Goal: Task Accomplishment & Management: Complete application form

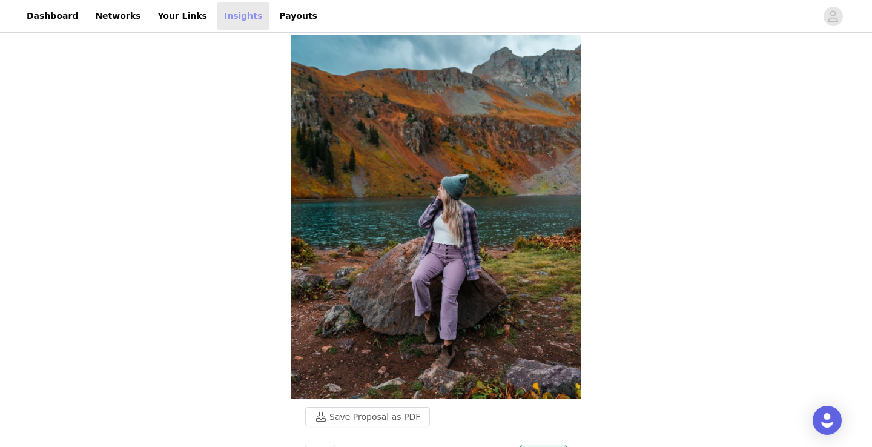
click at [231, 17] on link "Insights" at bounding box center [243, 15] width 53 height 27
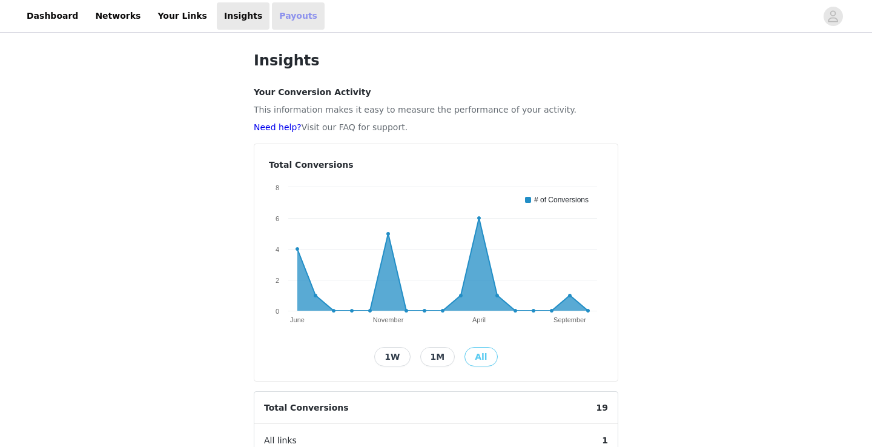
click at [272, 12] on link "Payouts" at bounding box center [298, 15] width 53 height 27
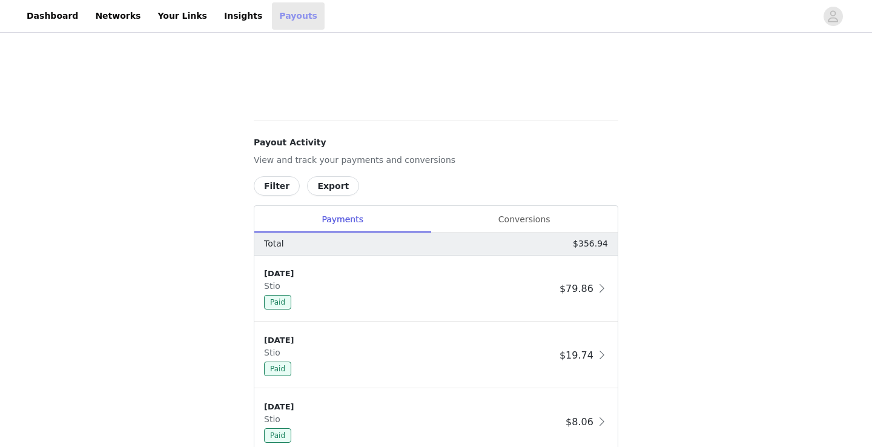
scroll to position [367, 0]
click at [539, 282] on div "[DATE] Stio Paid" at bounding box center [409, 288] width 291 height 42
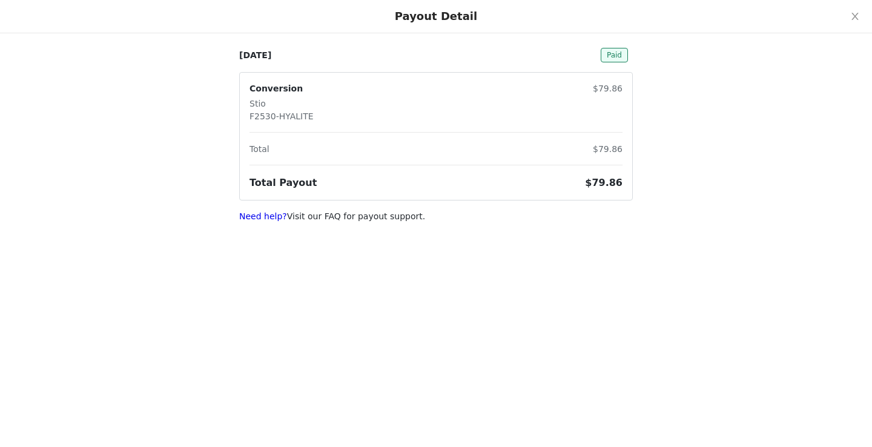
scroll to position [0, 0]
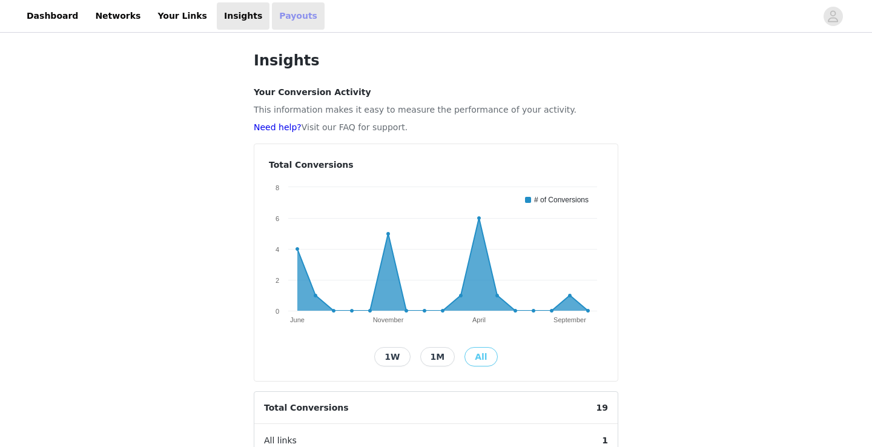
click at [272, 16] on link "Payouts" at bounding box center [298, 15] width 53 height 27
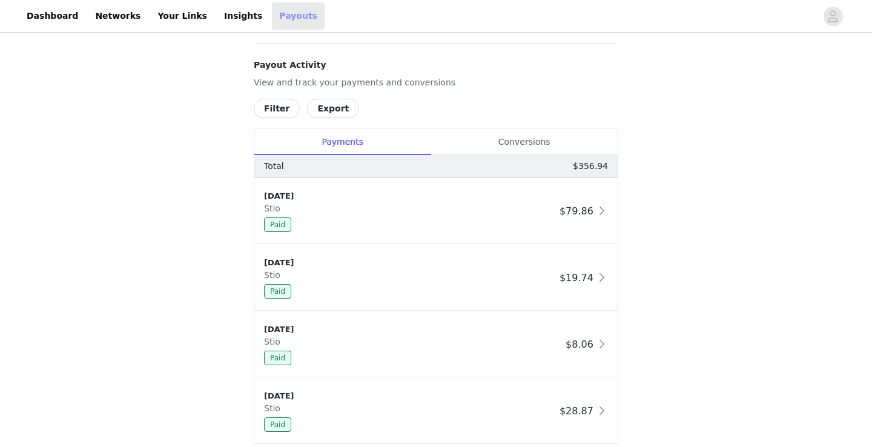
scroll to position [184, 0]
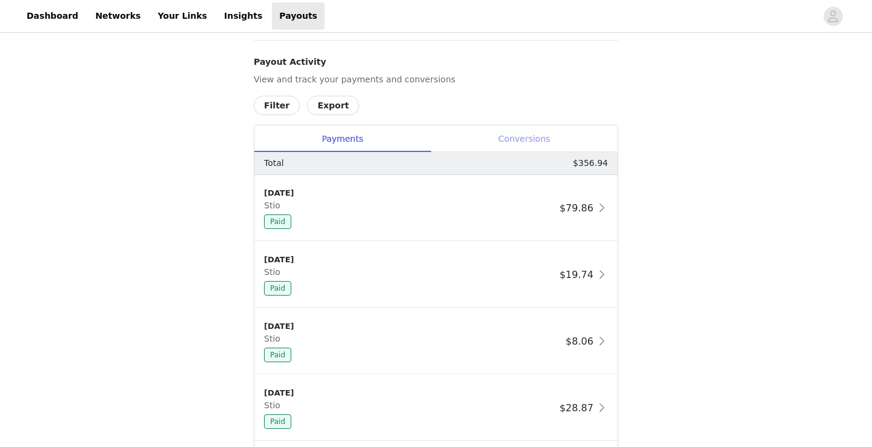
click at [511, 131] on div "Conversions" at bounding box center [524, 138] width 187 height 27
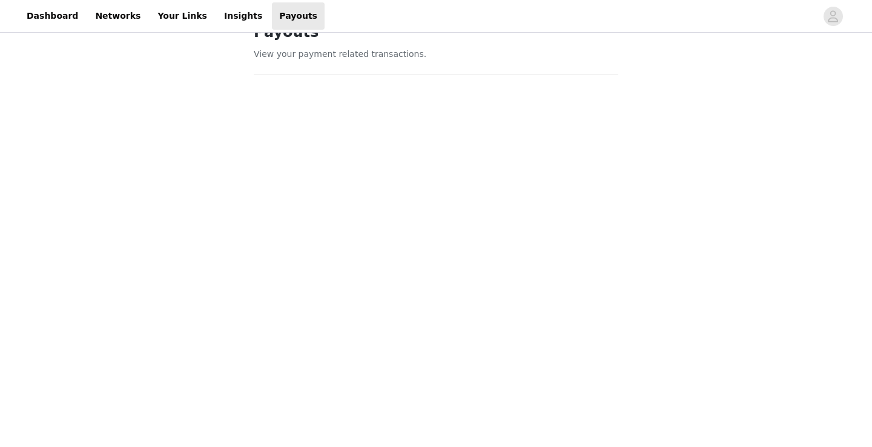
scroll to position [0, 0]
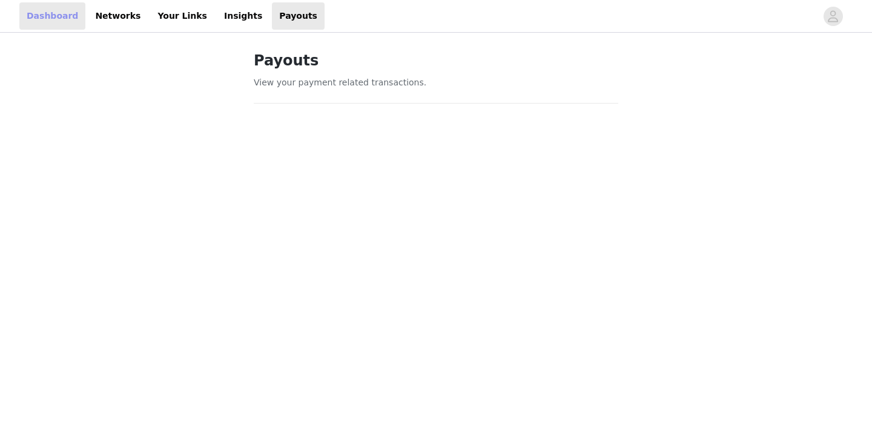
click at [49, 20] on link "Dashboard" at bounding box center [52, 15] width 66 height 27
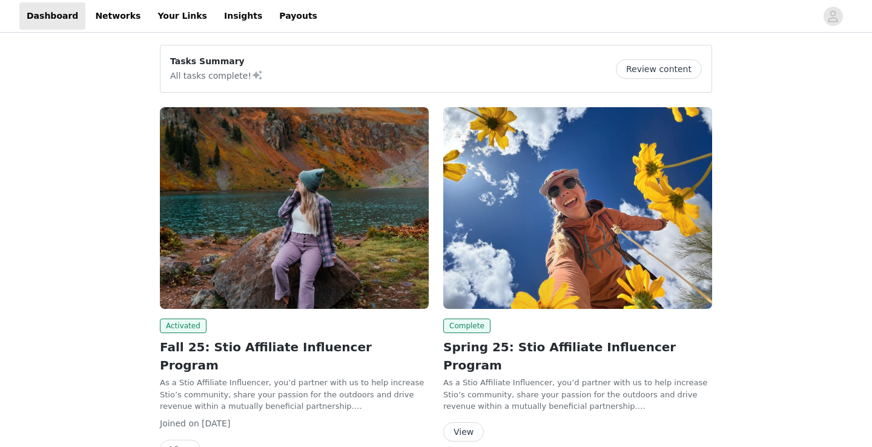
click at [325, 232] on img at bounding box center [294, 208] width 269 height 202
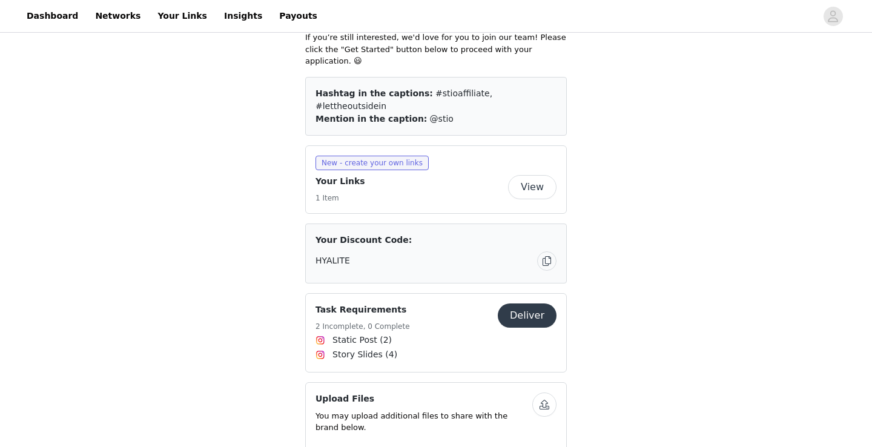
scroll to position [680, 0]
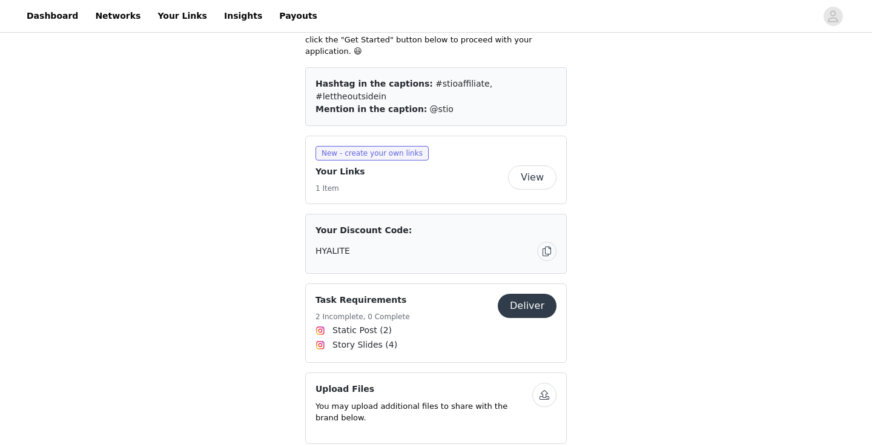
click at [538, 294] on button "Deliver" at bounding box center [527, 306] width 59 height 24
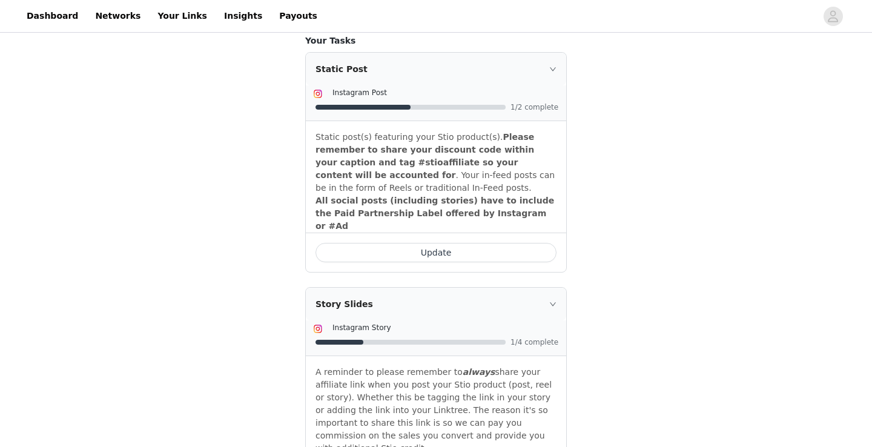
scroll to position [405, 0]
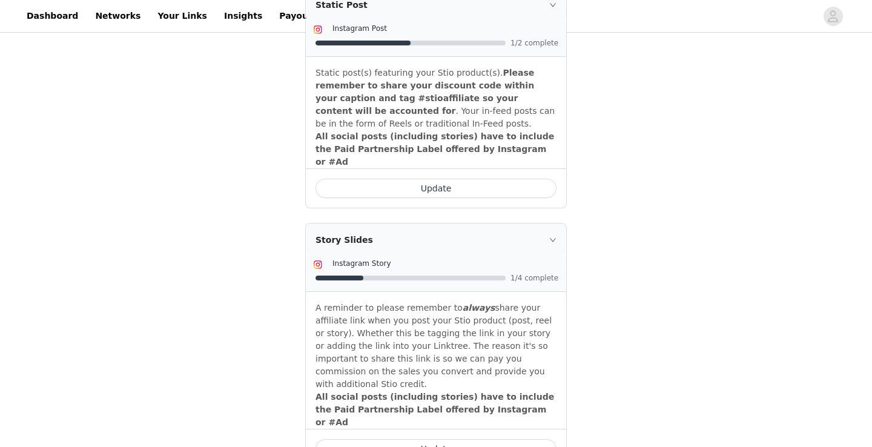
click at [406, 439] on button "Update" at bounding box center [436, 448] width 241 height 19
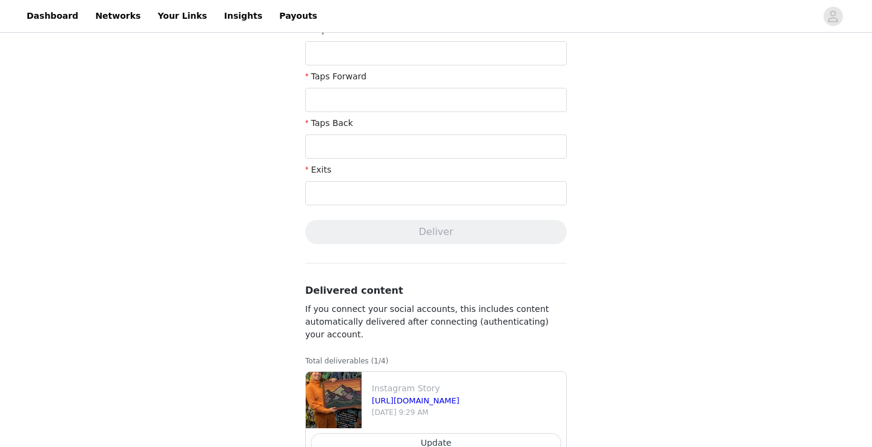
scroll to position [452, 0]
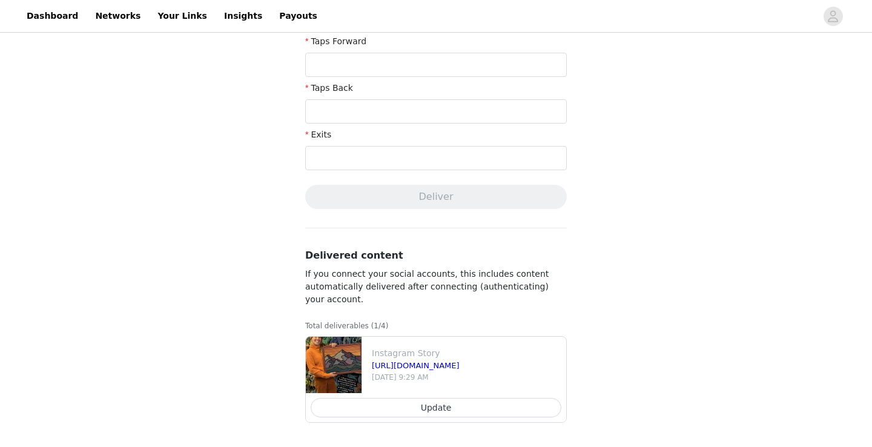
click at [440, 406] on button "Update" at bounding box center [436, 407] width 251 height 19
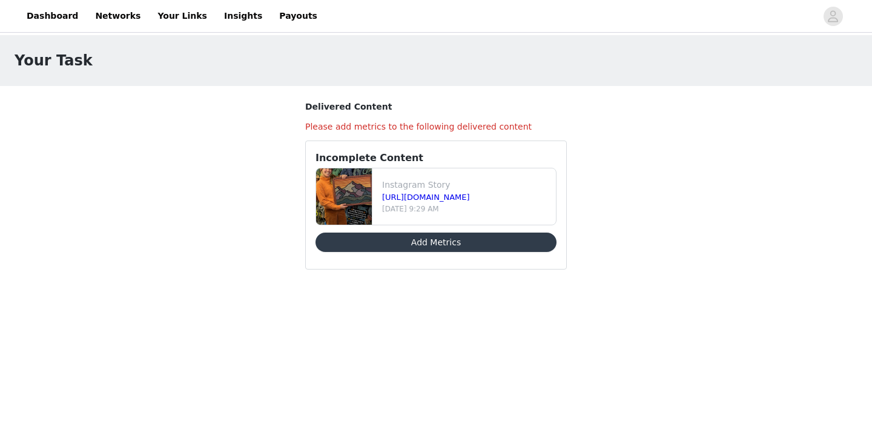
click at [442, 237] on button "Add Metrics" at bounding box center [436, 242] width 241 height 19
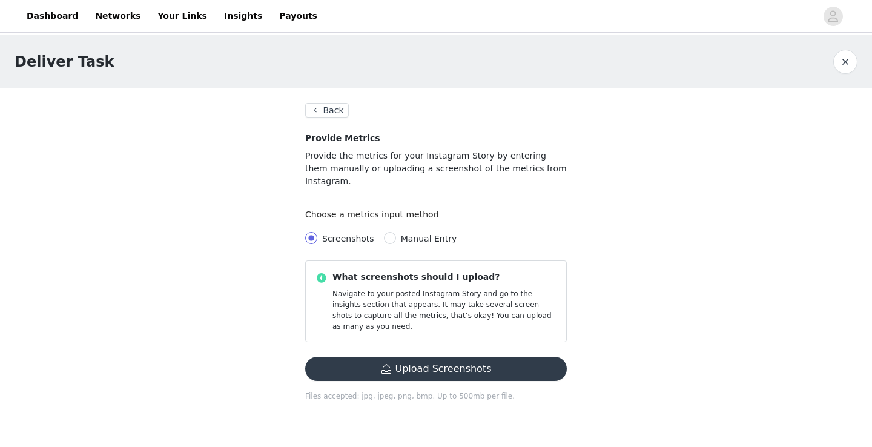
click at [441, 357] on button "Upload Screenshots" at bounding box center [436, 369] width 262 height 24
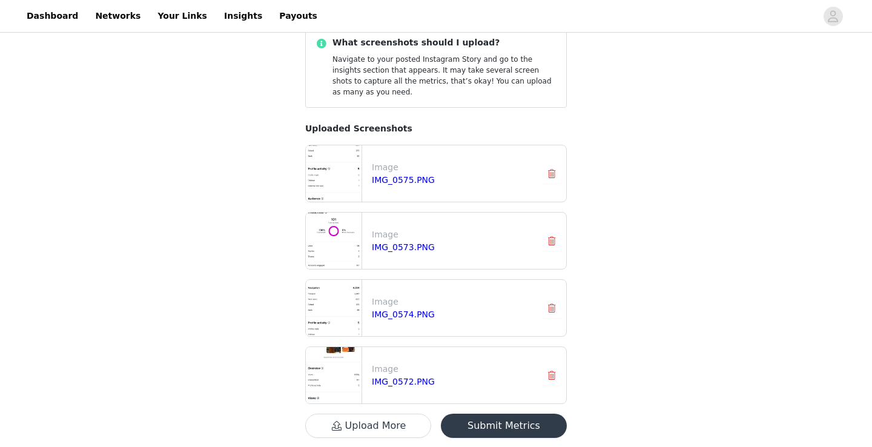
scroll to position [251, 0]
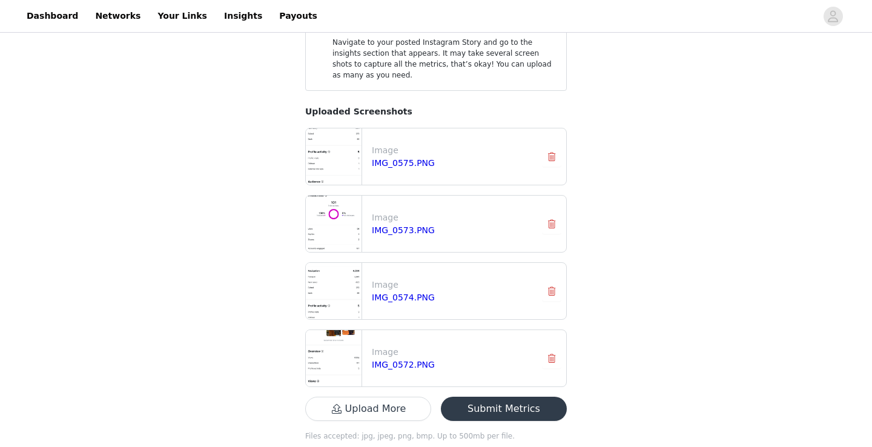
click at [551, 397] on button "Submit Metrics" at bounding box center [504, 409] width 126 height 24
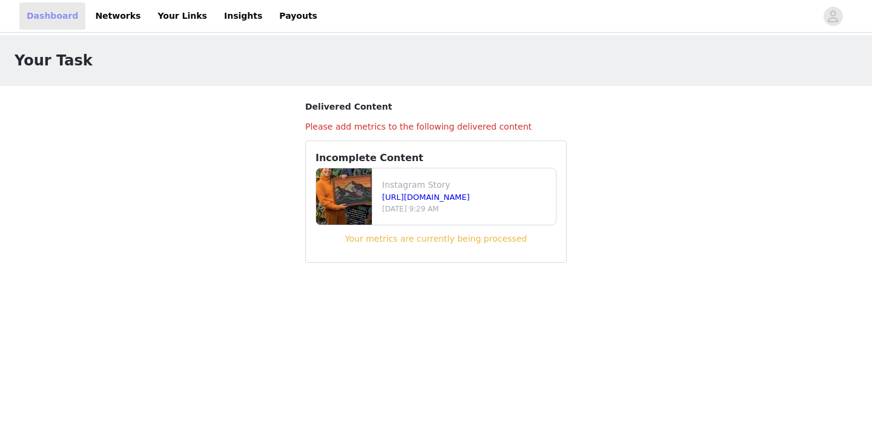
click at [59, 24] on link "Dashboard" at bounding box center [52, 15] width 66 height 27
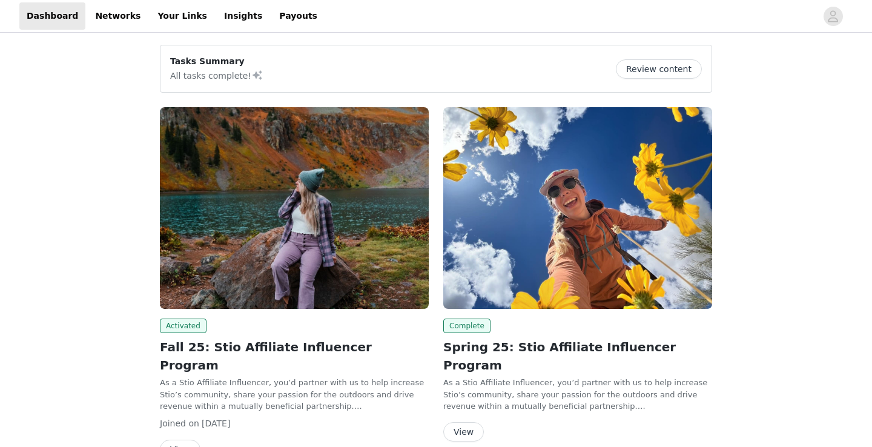
click at [337, 238] on img at bounding box center [294, 208] width 269 height 202
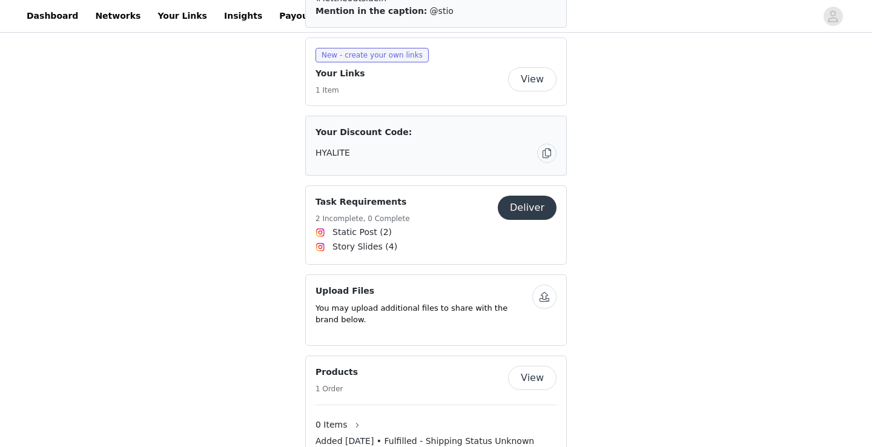
scroll to position [753, 0]
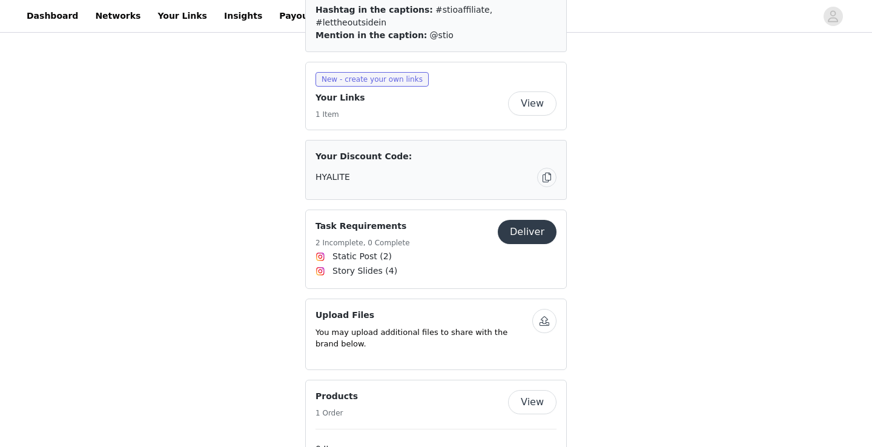
click at [518, 220] on button "Deliver" at bounding box center [527, 232] width 59 height 24
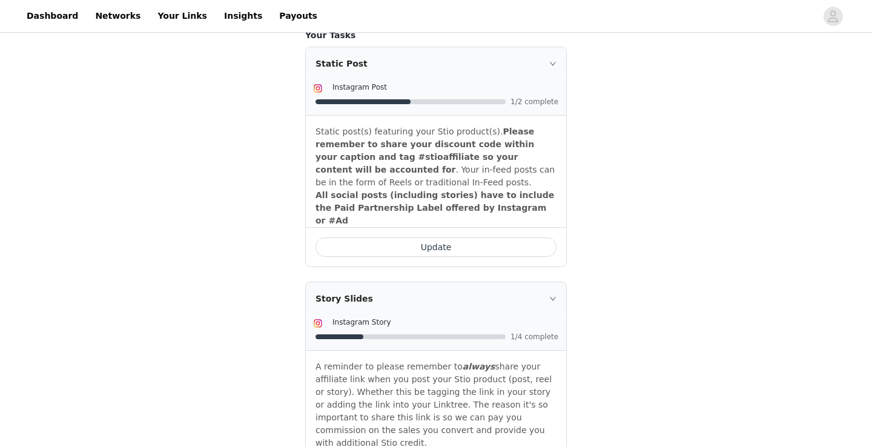
scroll to position [405, 0]
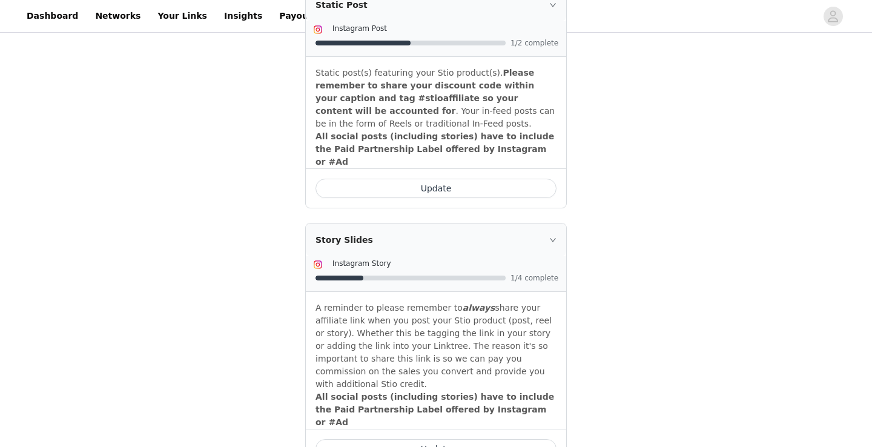
click at [443, 439] on button "Update" at bounding box center [436, 448] width 241 height 19
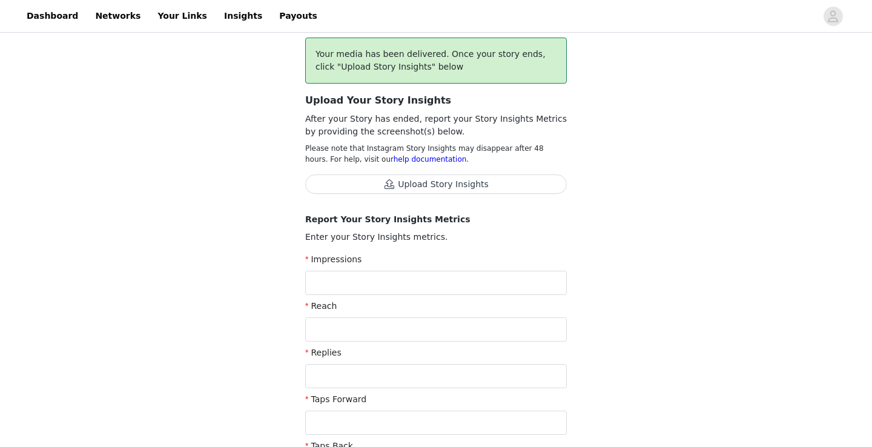
scroll to position [96, 0]
click at [438, 184] on button "Upload Story Insights" at bounding box center [436, 182] width 262 height 19
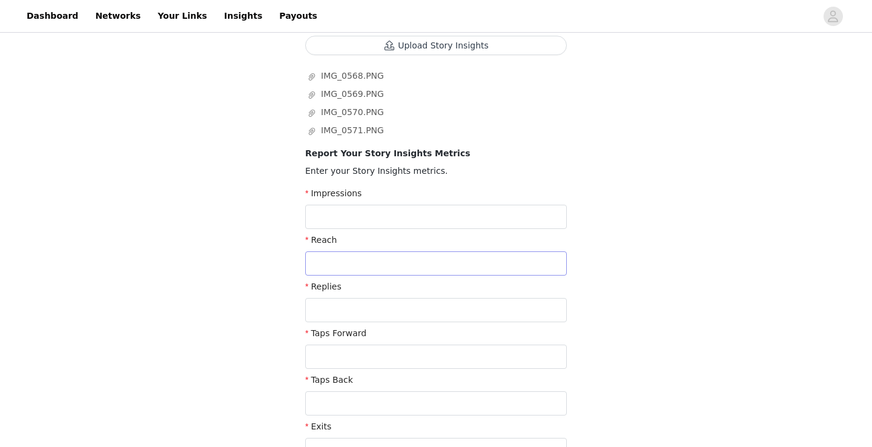
scroll to position [236, 0]
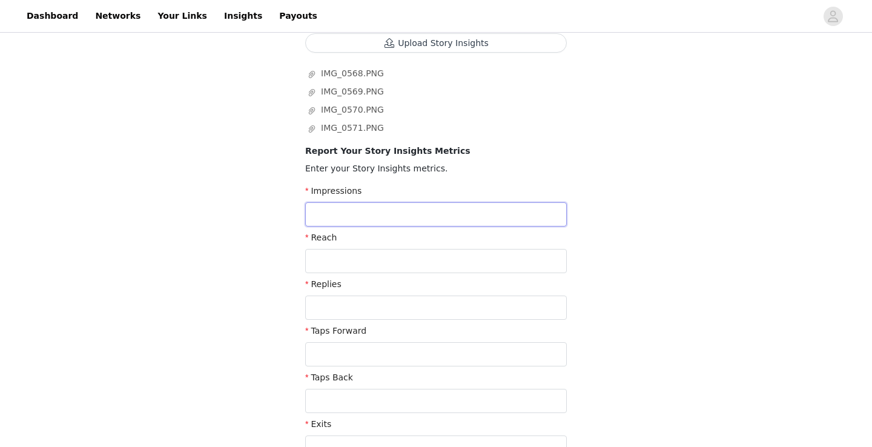
click at [362, 215] on input "text" at bounding box center [436, 214] width 262 height 24
click at [355, 254] on input "text" at bounding box center [436, 261] width 262 height 24
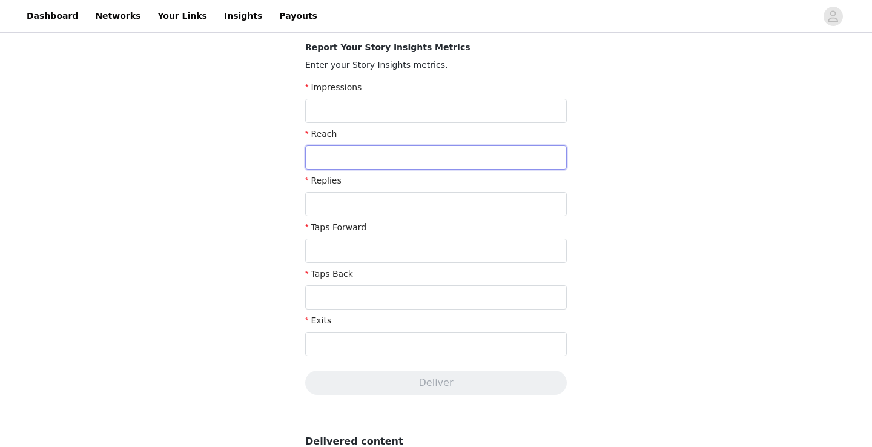
scroll to position [336, 0]
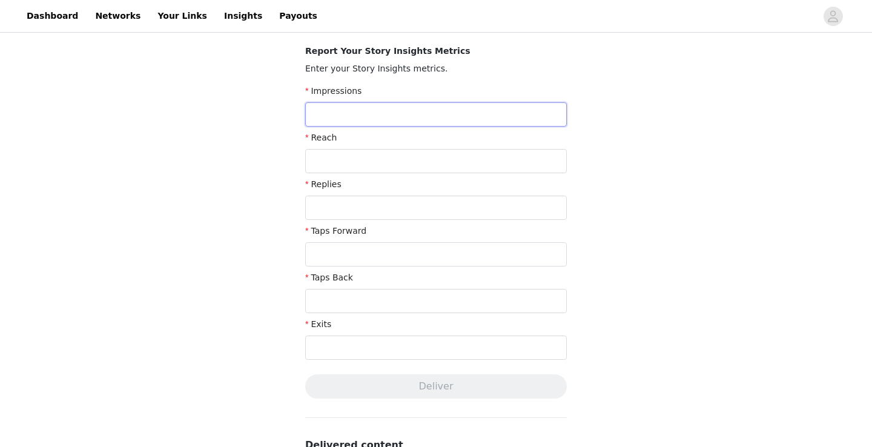
click at [327, 111] on input "text" at bounding box center [436, 114] width 262 height 24
type input "3,968"
drag, startPoint x: 346, startPoint y: 115, endPoint x: 290, endPoint y: 115, distance: 56.3
click at [290, 115] on div "Complete Task Back Your media has been delivered. Once your story ends, click "…" at bounding box center [436, 168] width 872 height 937
click at [331, 153] on input "text" at bounding box center [436, 161] width 262 height 24
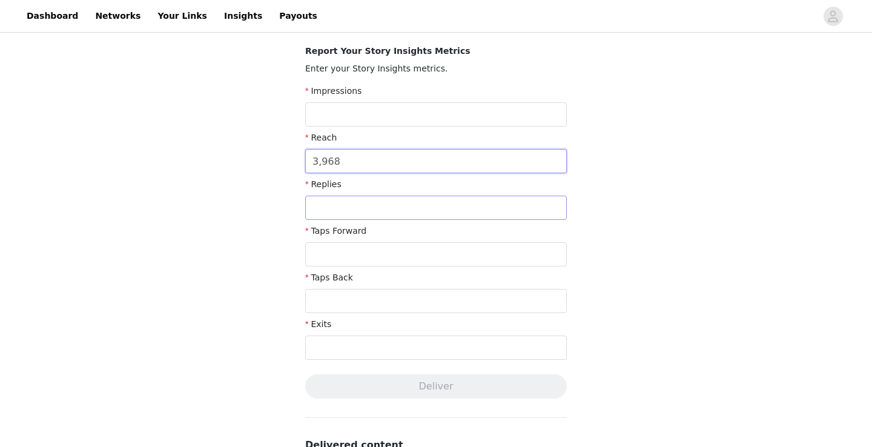
type input "3,968"
click at [327, 204] on input "text" at bounding box center [436, 208] width 262 height 24
click at [319, 254] on input "text" at bounding box center [436, 254] width 262 height 24
type input "2,834"
click at [322, 308] on input "text" at bounding box center [436, 301] width 262 height 24
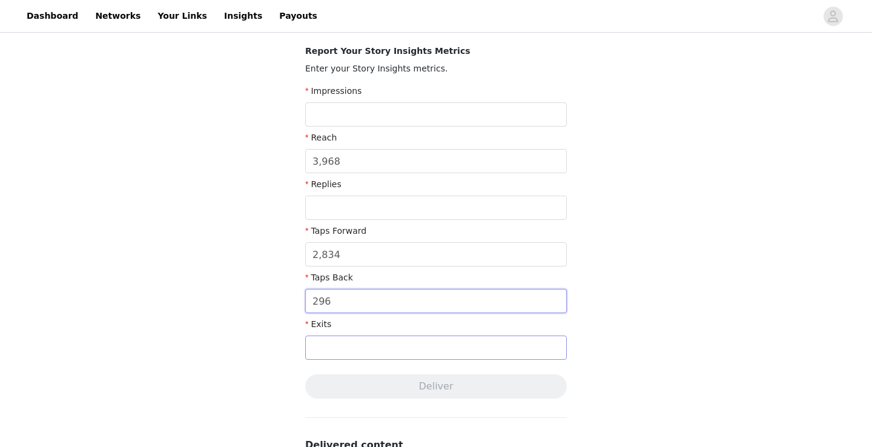
type input "296"
click at [333, 345] on input "text" at bounding box center [436, 348] width 262 height 24
type input "270"
click at [314, 207] on input "text" at bounding box center [436, 208] width 262 height 24
click at [329, 114] on input "text" at bounding box center [436, 114] width 262 height 24
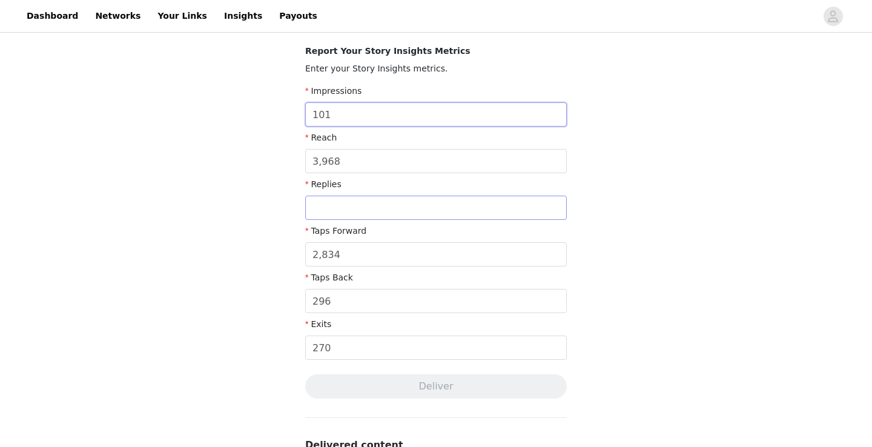
type input "101"
click at [359, 204] on input "text" at bounding box center [436, 208] width 262 height 24
type input "5"
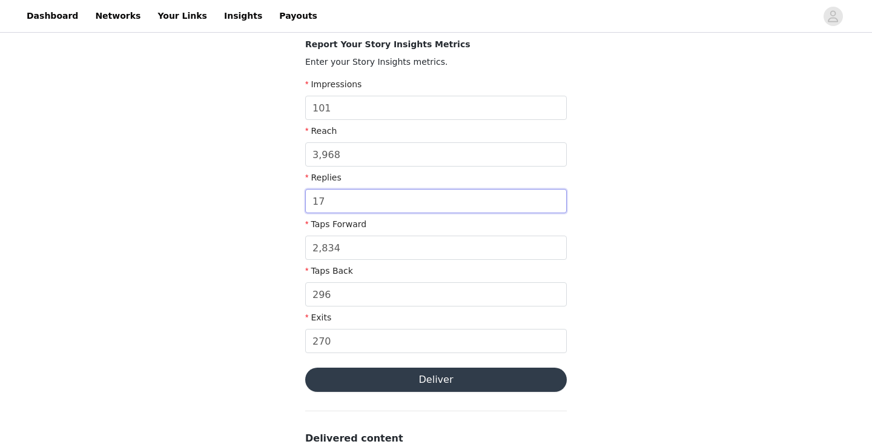
scroll to position [340, 0]
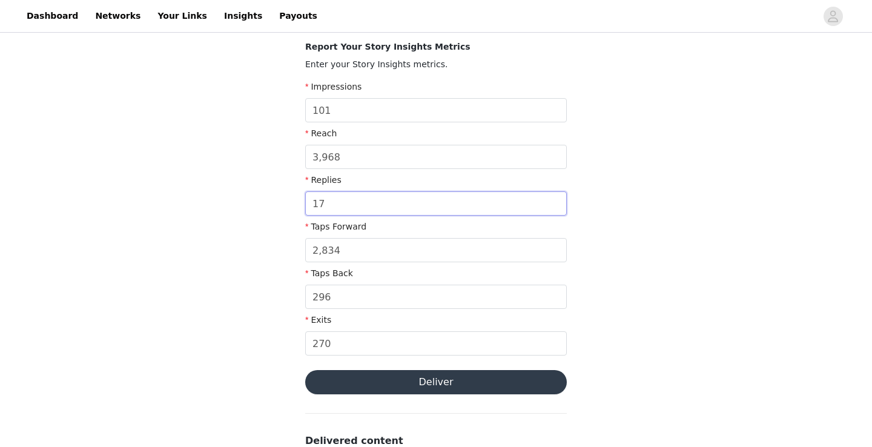
type input "1"
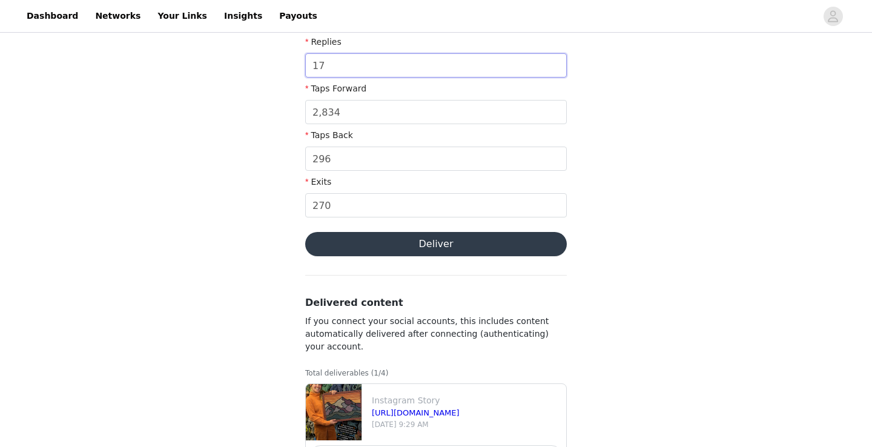
scroll to position [525, 0]
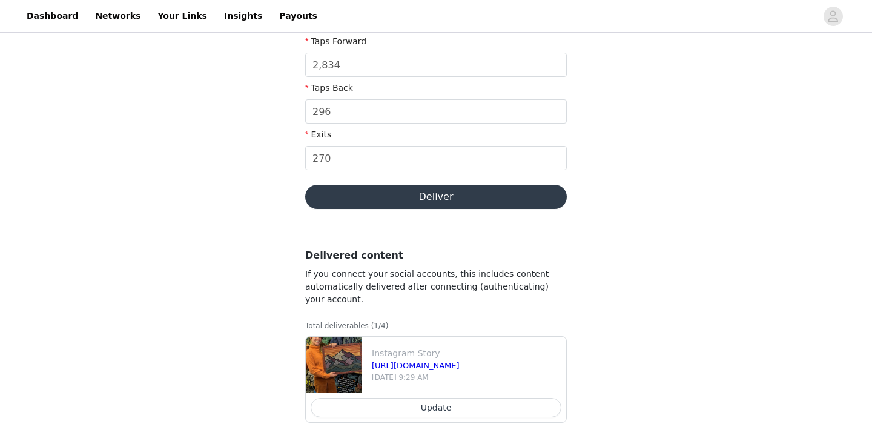
type input "17"
click at [431, 197] on button "Deliver" at bounding box center [436, 197] width 262 height 24
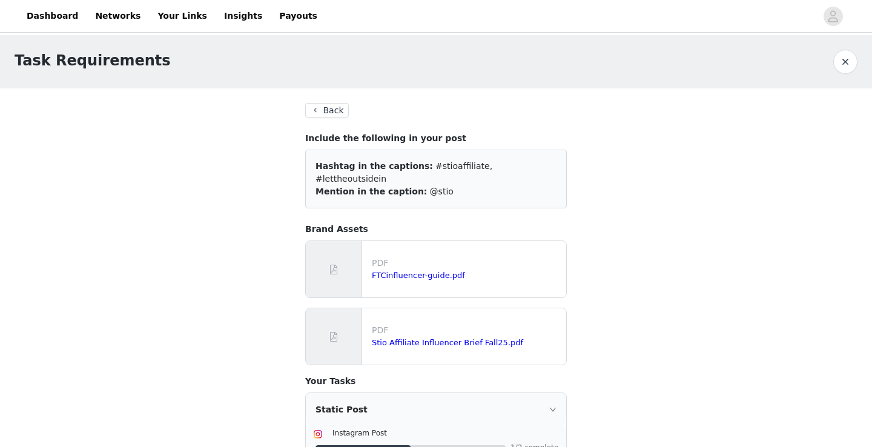
click at [317, 107] on button "Back" at bounding box center [327, 110] width 44 height 15
